Goal: Information Seeking & Learning: Learn about a topic

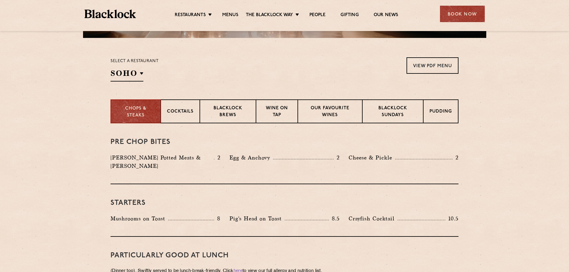
scroll to position [119, 0]
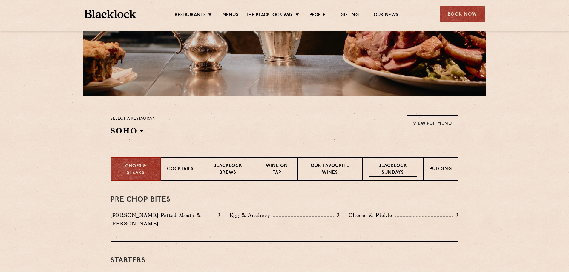
click at [393, 169] on p "Blacklock Sundays" at bounding box center [393, 170] width 48 height 14
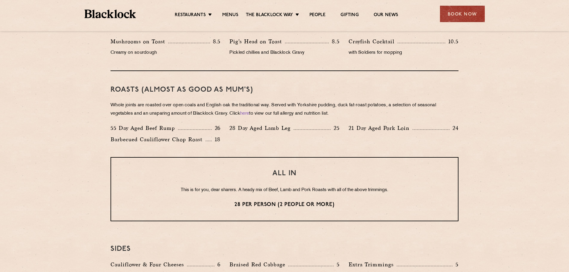
scroll to position [418, 0]
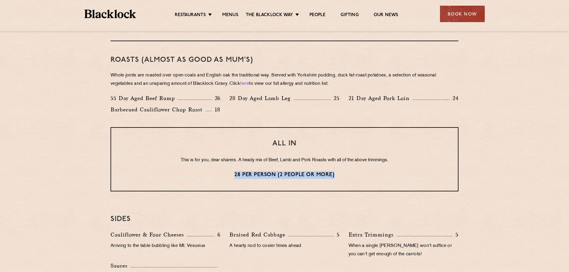
drag, startPoint x: 233, startPoint y: 175, endPoint x: 348, endPoint y: 178, distance: 115.3
click at [348, 178] on p "28 per person (2 people or more)" at bounding box center [284, 175] width 323 height 8
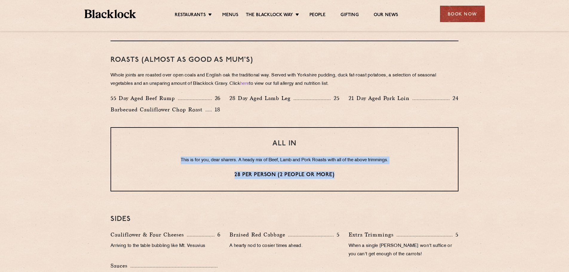
drag, startPoint x: 345, startPoint y: 178, endPoint x: 184, endPoint y: 154, distance: 162.7
click at [166, 150] on div "ALL IN This is for you, dear sharers. A heady mix of Beef, Lamb and Pork Roasts…" at bounding box center [285, 159] width 348 height 64
click at [273, 173] on p "28 per person (2 people or more)" at bounding box center [284, 175] width 323 height 8
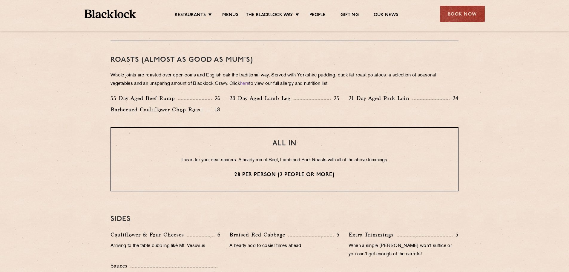
click at [345, 178] on p "28 per person (2 people or more)" at bounding box center [284, 175] width 323 height 8
click at [340, 177] on p "28 per person (2 people or more)" at bounding box center [284, 175] width 323 height 8
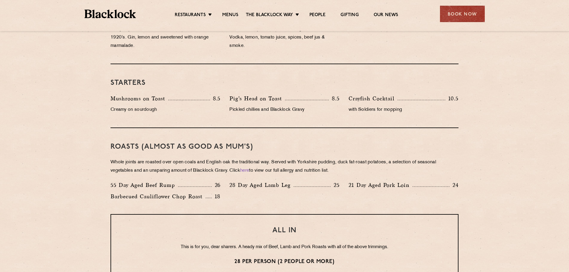
scroll to position [388, 0]
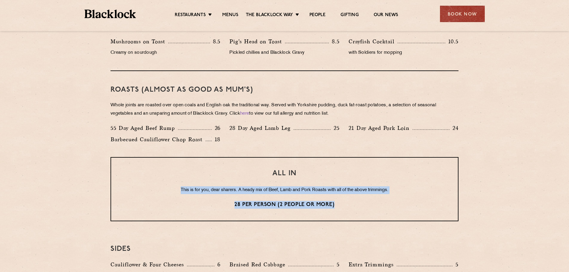
drag, startPoint x: 339, startPoint y: 208, endPoint x: 168, endPoint y: 185, distance: 173.0
click at [168, 185] on div "ALL IN This is for you, dear sharers. A heady mix of Beef, Lamb and Pork Roasts…" at bounding box center [285, 189] width 348 height 64
click at [332, 200] on div "ALL IN This is for you, dear sharers. A heady mix of Beef, Lamb and Pork Roasts…" at bounding box center [285, 189] width 348 height 64
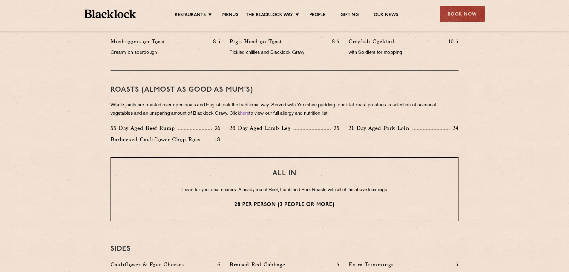
click at [440, 105] on p "Whole joints are roasted over open coals and English oak the traditional way. S…" at bounding box center [285, 109] width 348 height 17
